Goal: Use online tool/utility: Utilize a website feature to perform a specific function

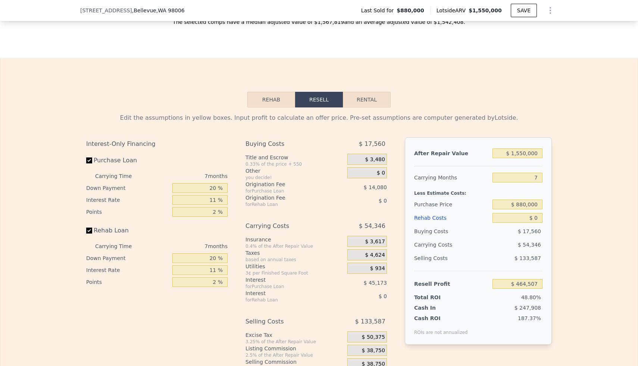
scroll to position [1014, 0]
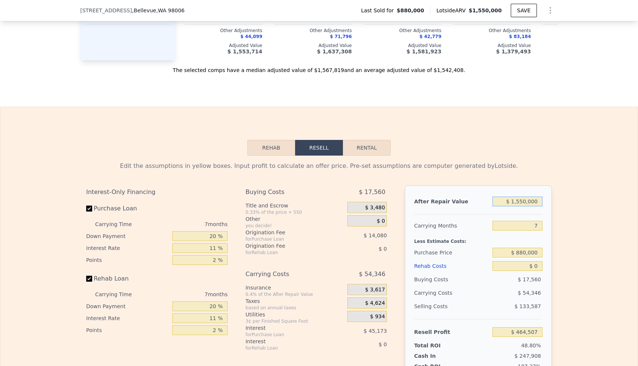
click at [527, 202] on input "$ 1,550,000" at bounding box center [518, 202] width 50 height 10
type input "$ 155,000"
type input "-$ 807,505"
type input "$ 15,000"
type input "-$ 935,162"
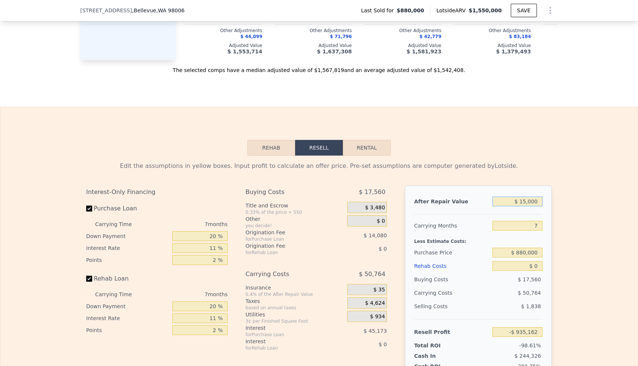
type input "$ 1,000"
type input "-$ 947,927"
type input "$ 15,000"
type input "-$ 935,162"
type input "$ 155,000"
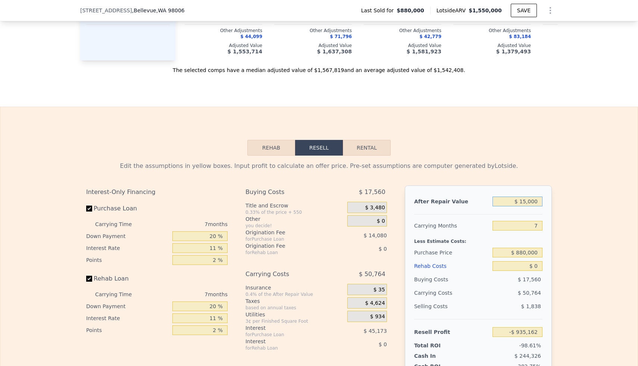
type input "-$ 807,505"
type input "$ 1,550,000"
type input "$ 464,507"
click at [540, 224] on input "7" at bounding box center [518, 226] width 50 height 10
type input "6"
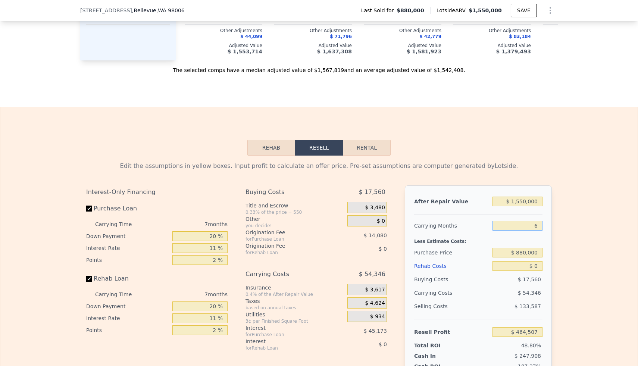
type input "$ 472,271"
type input "6"
click at [541, 253] on input "$ 880,000" at bounding box center [518, 253] width 50 height 10
type input "$ 8"
type input "$ 1,100,000"
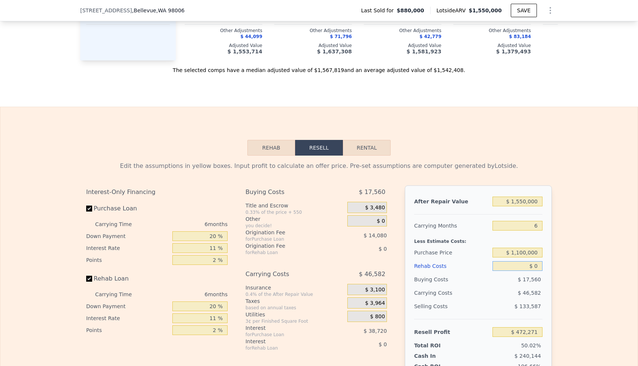
type input "$ 238,334"
click at [540, 263] on input "$ 0" at bounding box center [518, 266] width 50 height 10
type input "$ 1"
type input "$ 238,333"
type input "$ 15"
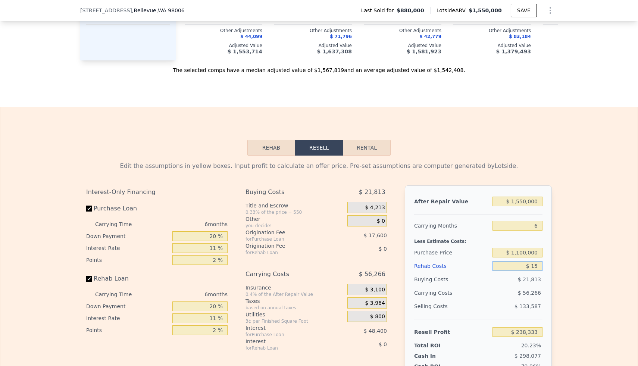
type input "$ 238,319"
type input "$ 150"
type input "$ 238,176"
type input "$ 1,500"
type input "$ 236,744"
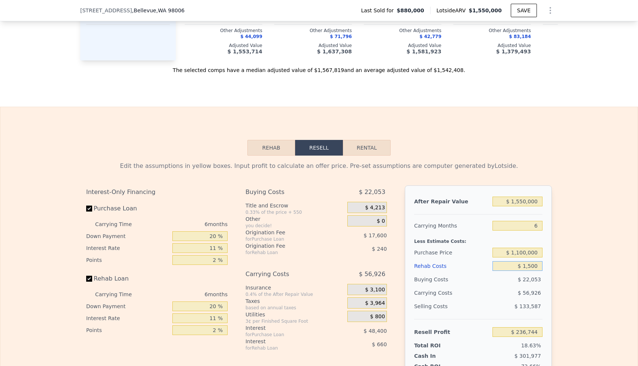
type input "$ 15,000"
type input "$ 222,434"
type input "$ 150,000"
type input "$ 79,334"
type input "$ 150,000"
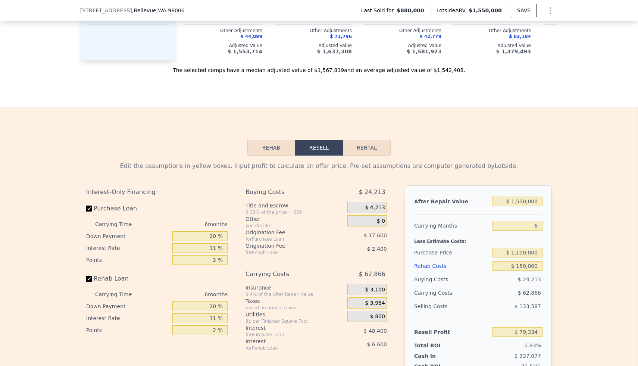
click at [497, 312] on div "$ 133,587" at bounding box center [518, 306] width 50 height 13
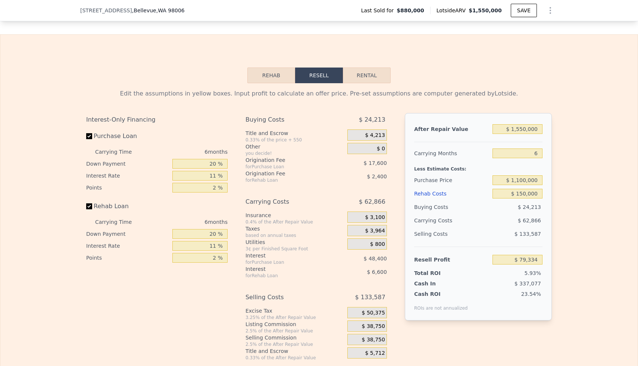
scroll to position [1087, 0]
click at [523, 129] on input "$ 1,550,000" at bounding box center [518, 129] width 50 height 10
click at [520, 129] on input "$ 1,550,000" at bounding box center [518, 129] width 50 height 10
type input "$ 150,000"
type input "-$ 1,197,704"
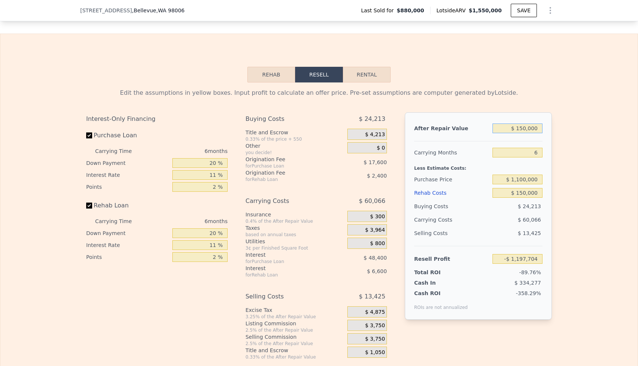
type input "$ 1,650,000"
type input "$ 170,551"
click at [505, 161] on div "Less Estimate Costs:" at bounding box center [478, 165] width 128 height 13
click at [521, 128] on input "$ 1,650,000" at bounding box center [518, 129] width 50 height 10
type input "$ 150,000"
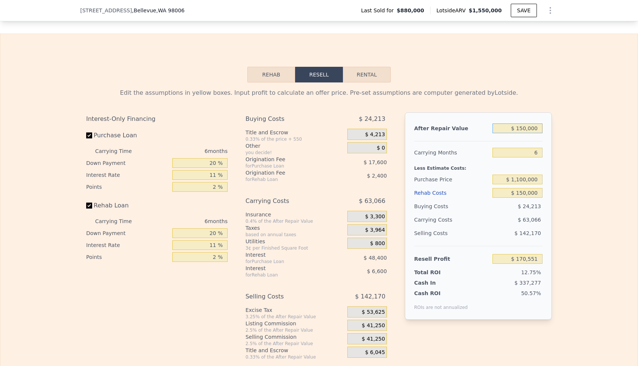
type input "-$ 1,197,704"
type input "$ 1,550,000"
type input "$ 79,334"
click at [501, 161] on div "Less Estimate Costs:" at bounding box center [478, 165] width 128 height 13
click at [519, 129] on input "$ 1,550,000" at bounding box center [518, 129] width 50 height 10
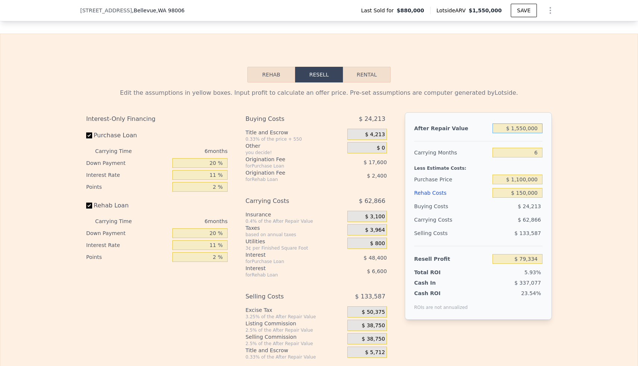
type input "$ 150,000"
type input "-$ 1,197,704"
type input "$ 1,550,000"
type input "$ 79,334"
click at [477, 175] on div "Purchase Price" at bounding box center [451, 179] width 75 height 13
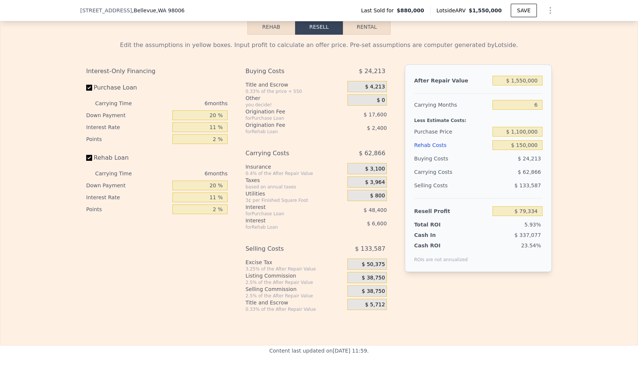
scroll to position [1133, 0]
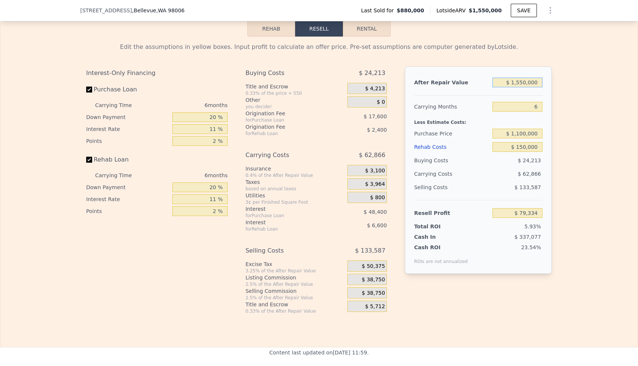
click at [519, 81] on input "$ 1,550,000" at bounding box center [518, 83] width 50 height 10
type input "$ 150,000"
type input "-$ 1,197,704"
type input "$ 1,650,000"
type input "$ 170,551"
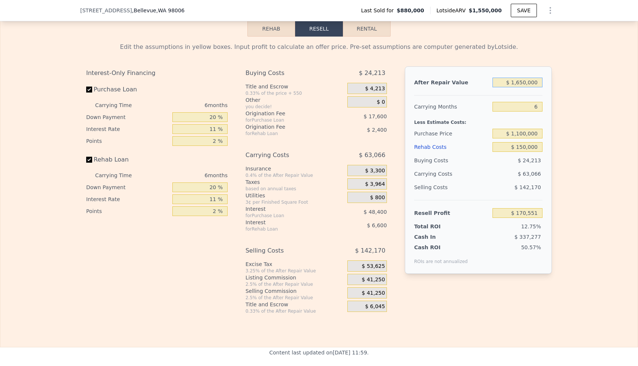
click at [524, 82] on input "$ 1,650,000" at bounding box center [518, 83] width 50 height 10
type input "$ 160,000"
type input "-$ 1,188,582"
type input "$ 1,680,000"
type input "$ 197,917"
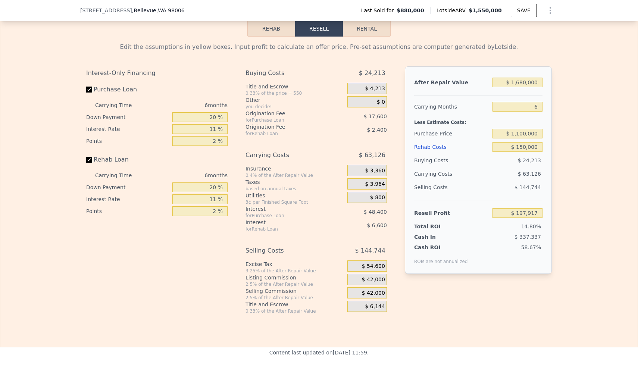
click at [477, 198] on div "Selling Costs $ 144,744" at bounding box center [478, 190] width 128 height 19
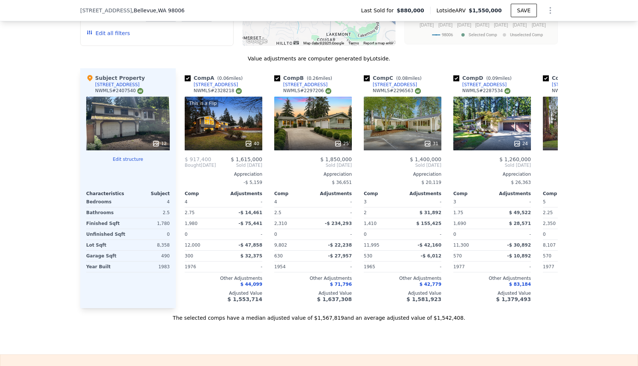
scroll to position [764, 0]
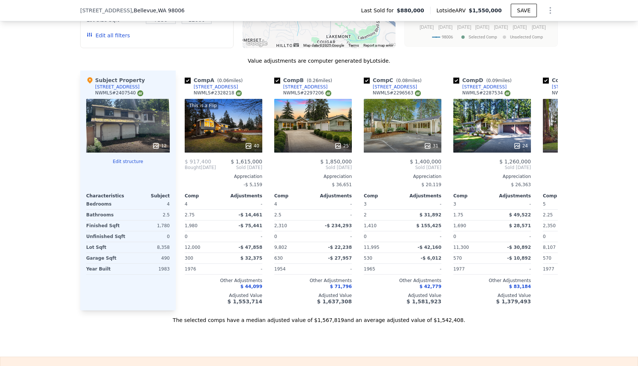
type input "$ 1,550,000"
type input "7"
type input "$ 0"
type input "$ 464,507"
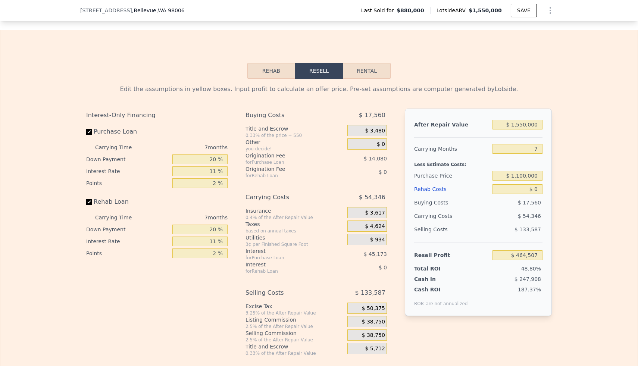
scroll to position [1092, 0]
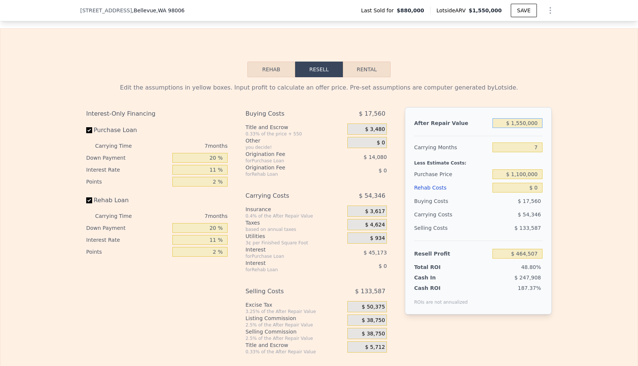
click at [519, 125] on input "$ 1,550,000" at bounding box center [518, 123] width 50 height 10
click at [522, 125] on input "$ 1,550,000" at bounding box center [518, 123] width 50 height 10
type input "$ 150,000"
type input "-$ 812,064"
type input "$ 1,650,000"
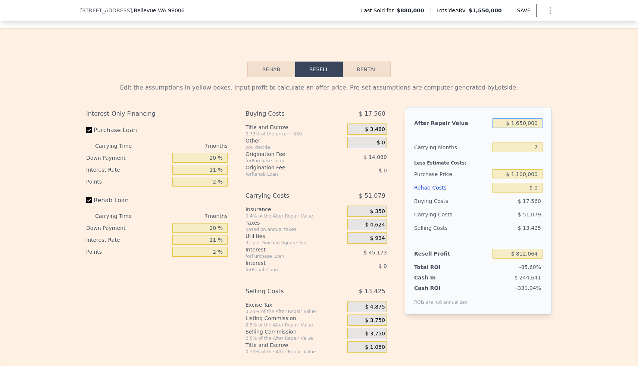
type input "$ 555,691"
click at [523, 124] on input "$ 1,650,000" at bounding box center [518, 123] width 50 height 10
type input "$ 160,000"
type input "-$ 802,945"
type input "$ 1,600,000"
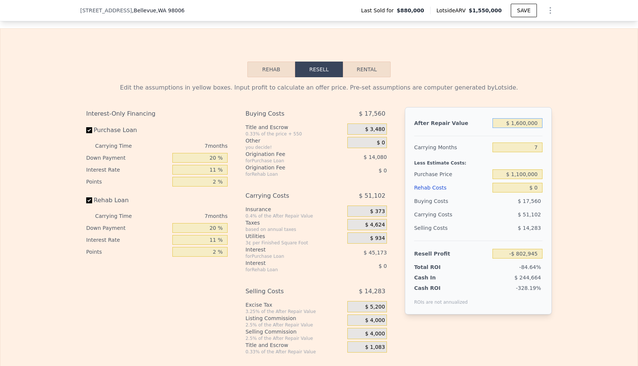
type input "$ 510,100"
type input "$ 1,600,000"
click at [495, 154] on div "Less Estimate Costs:" at bounding box center [478, 160] width 128 height 13
click at [538, 149] on input "7" at bounding box center [518, 148] width 50 height 10
type input "5"
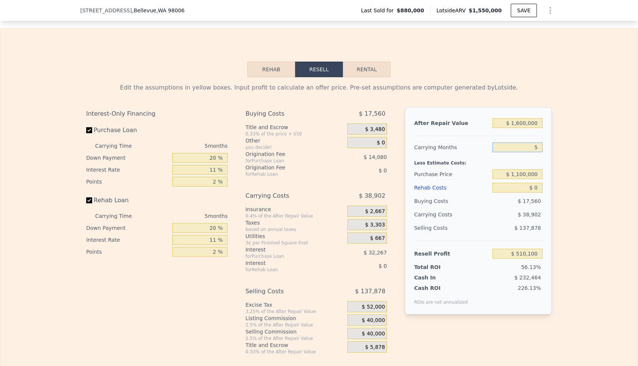
type input "$ 525,660"
type input "5"
click at [556, 182] on div "Edit the assumptions in yellow boxes. Input profit to calculate an offer price.…" at bounding box center [319, 216] width 478 height 278
click at [536, 185] on input "$ 0" at bounding box center [518, 188] width 50 height 10
click at [540, 185] on input "$ 0" at bounding box center [518, 188] width 50 height 10
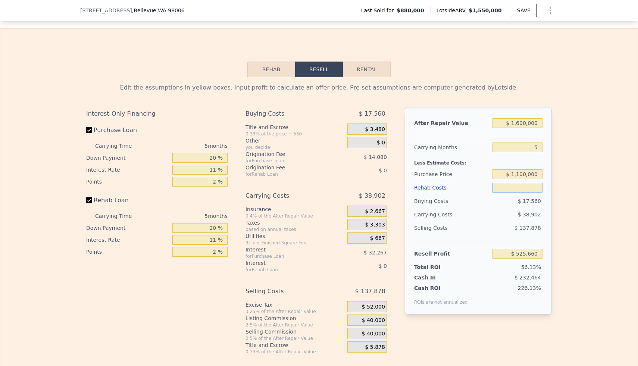
type input "$ 1"
type input "$ 525,659"
type input "$ 15"
type input "$ 525,645"
type input "$ 150"
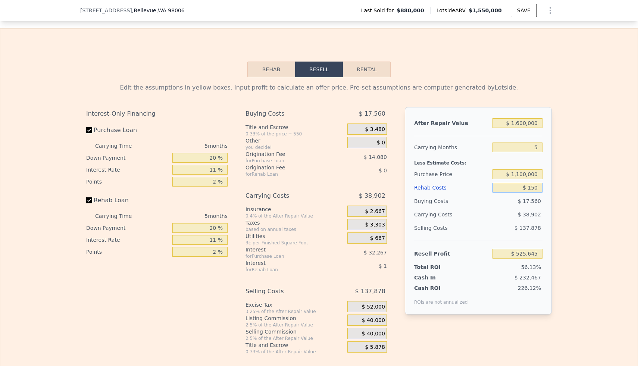
type input "$ 525,503"
type input "$ 1,500"
type input "$ 524,081"
type input "$ 15,000"
type input "$ 509,870"
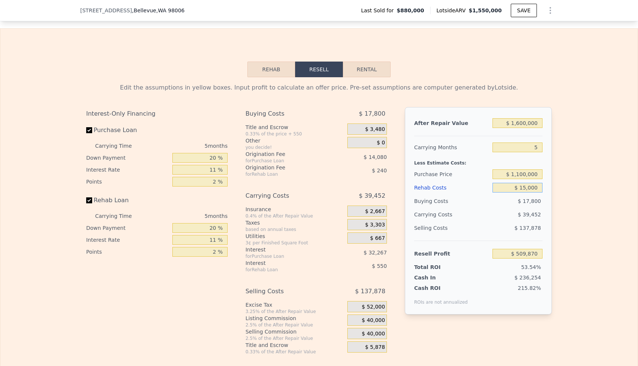
type input "$ 150,000"
type input "$ 367,760"
type input "$ 150,000"
click at [493, 218] on div "$ 44,402" at bounding box center [503, 214] width 79 height 13
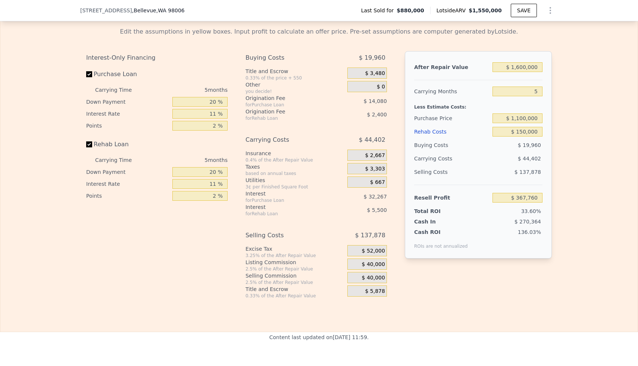
scroll to position [1149, 0]
click at [540, 196] on input "$ 367,760" at bounding box center [518, 197] width 50 height 10
click at [530, 129] on input "$ 150,000" at bounding box center [518, 131] width 50 height 10
click at [522, 118] on input "$ 880,000" at bounding box center [518, 118] width 50 height 10
click at [523, 118] on input "$ 880,000" at bounding box center [518, 118] width 50 height 10
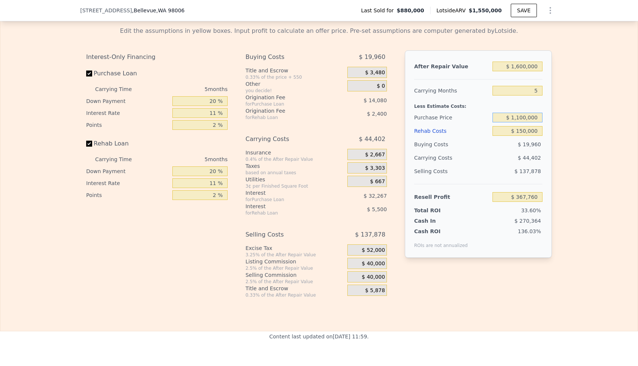
type input "$ 1,100,000"
type input "$ 135,437"
click at [492, 146] on div "Buying Costs $ 19,960" at bounding box center [478, 144] width 128 height 13
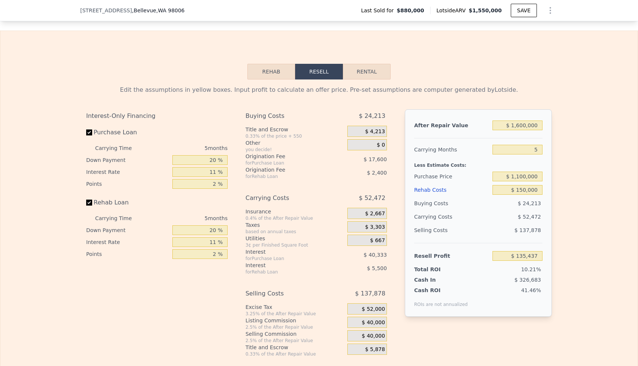
scroll to position [1089, 0]
type input "$ 1,550,000"
type input "7"
type input "$ 0"
type input "$ 464,507"
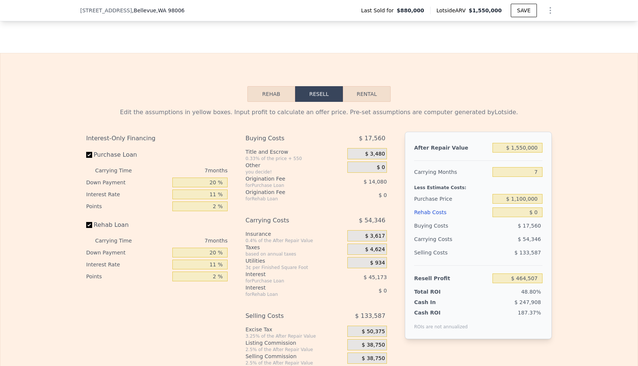
scroll to position [1056, 0]
